Goal: Use online tool/utility: Utilize a website feature to perform a specific function

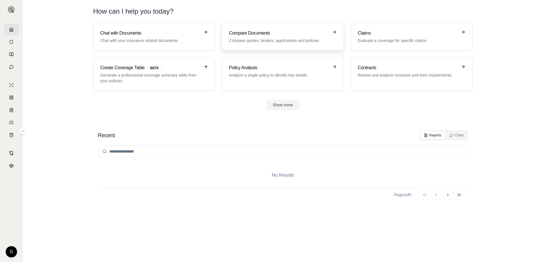
click at [280, 33] on h3 "Compare Documents" at bounding box center [279, 33] width 100 height 7
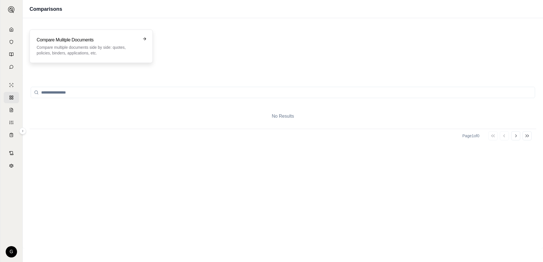
click at [123, 49] on p "Compare multiple documents side by side: quotes, policies, binders, application…" at bounding box center [87, 50] width 101 height 11
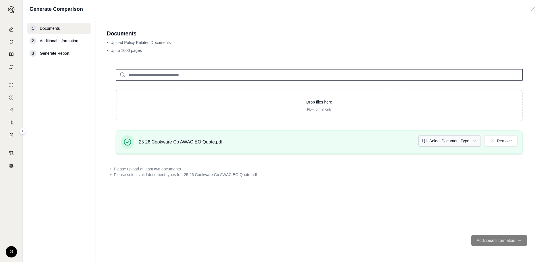
click at [475, 141] on html "G Generate Comparison 1 Documents 2 Additional Information 3 Generate Report Do…" at bounding box center [271, 131] width 543 height 262
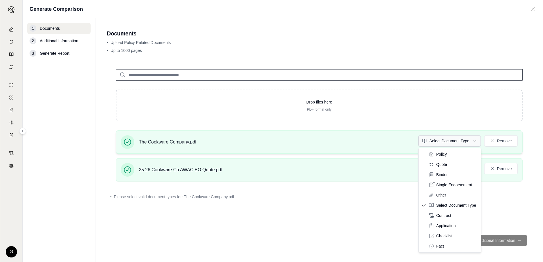
click at [472, 137] on html "G Generate Comparison 1 Documents 2 Additional Information 3 Generate Report Do…" at bounding box center [271, 131] width 543 height 262
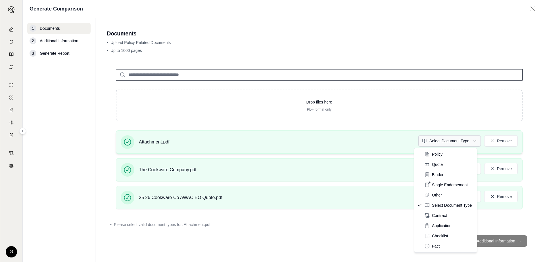
click at [471, 140] on html "G Generate Comparison 1 Documents 2 Additional Information 3 Generate Report Do…" at bounding box center [271, 131] width 543 height 262
drag, startPoint x: 455, startPoint y: 165, endPoint x: 459, endPoint y: 166, distance: 3.3
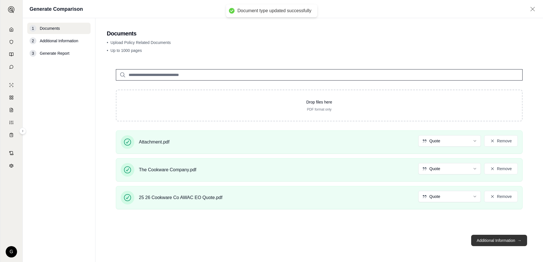
click at [487, 240] on button "Additional Information →" at bounding box center [499, 240] width 56 height 11
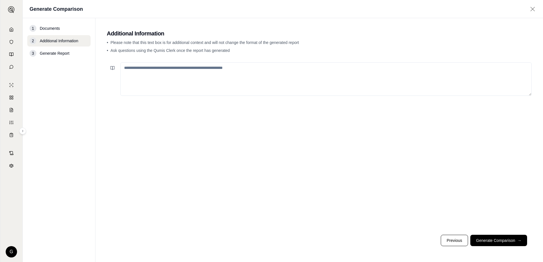
click at [166, 67] on textarea at bounding box center [325, 78] width 411 height 33
type textarea "*"
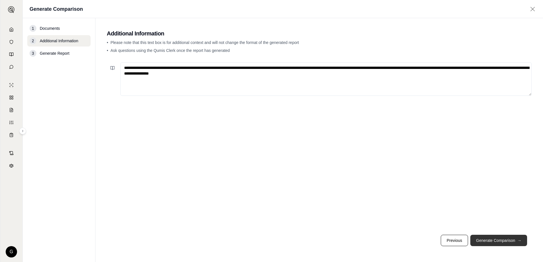
type textarea "**********"
drag, startPoint x: 496, startPoint y: 242, endPoint x: 491, endPoint y: 241, distance: 5.5
click at [496, 242] on button "Generate Comparison →" at bounding box center [498, 240] width 57 height 11
